Goal: Information Seeking & Learning: Understand process/instructions

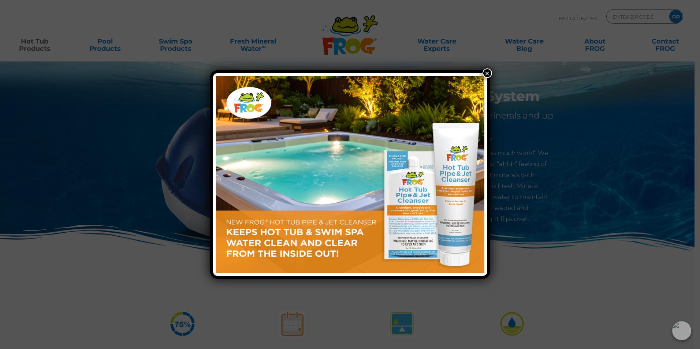
click at [487, 70] on button "×" at bounding box center [487, 73] width 10 height 10
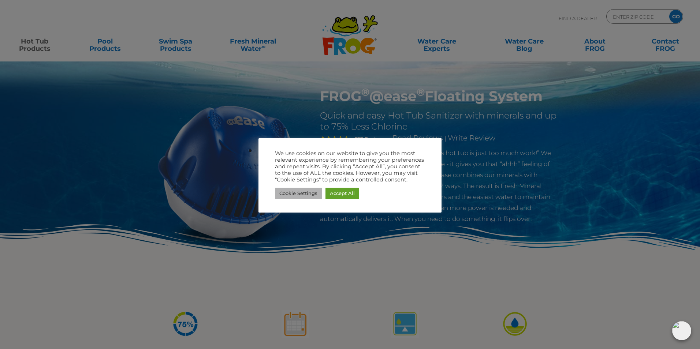
click at [306, 198] on link "Cookie Settings" at bounding box center [298, 193] width 47 height 11
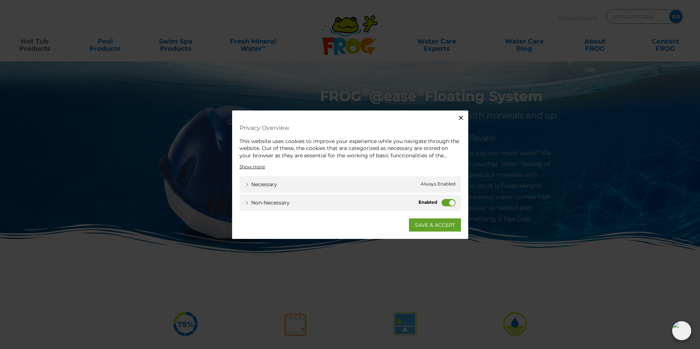
click at [443, 203] on label "Non-necessary" at bounding box center [448, 202] width 14 height 7
click at [0, 0] on input "Non-necessary" at bounding box center [0, 0] width 0 height 0
click at [431, 225] on link "SAVE & ACCEPT" at bounding box center [435, 224] width 52 height 13
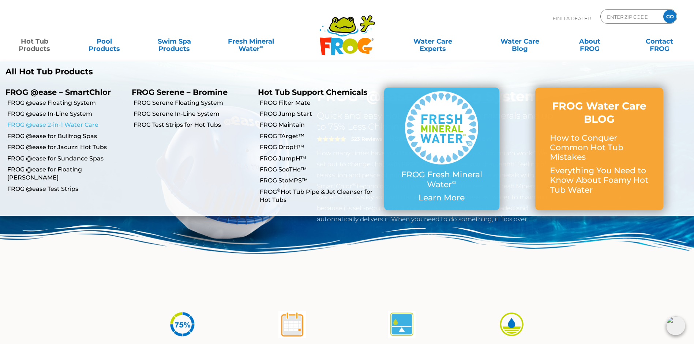
click at [40, 123] on link "FROG @ease 2-in-1 Water Care" at bounding box center [66, 125] width 119 height 8
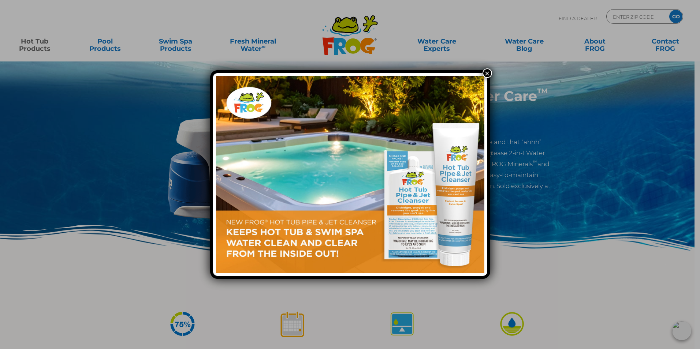
click at [486, 71] on button "×" at bounding box center [487, 73] width 10 height 10
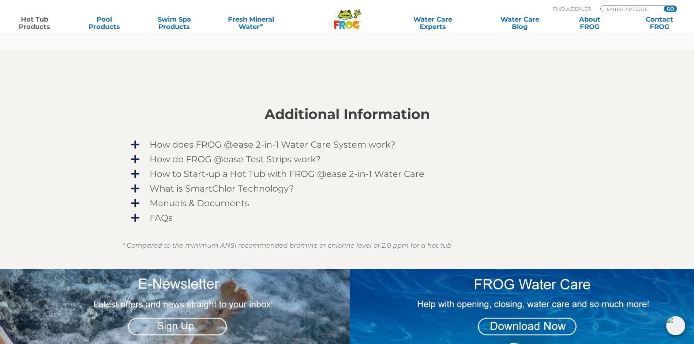
scroll to position [549, 0]
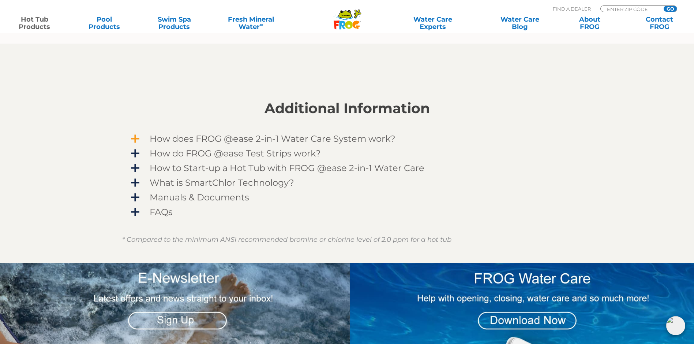
click at [247, 140] on span "How does FROG @ease 2-in-1 Water Care System work?" at bounding box center [352, 139] width 426 height 10
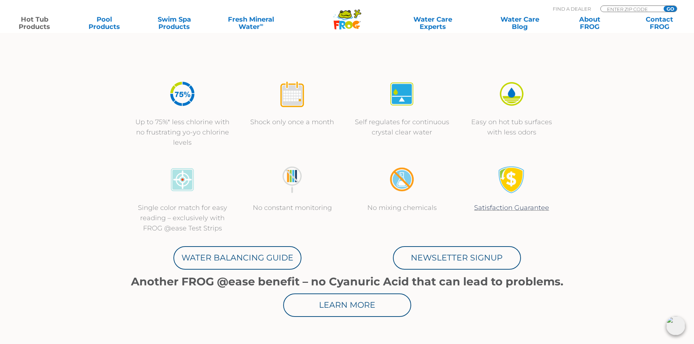
scroll to position [110, 0]
